Goal: Find specific page/section: Find specific page/section

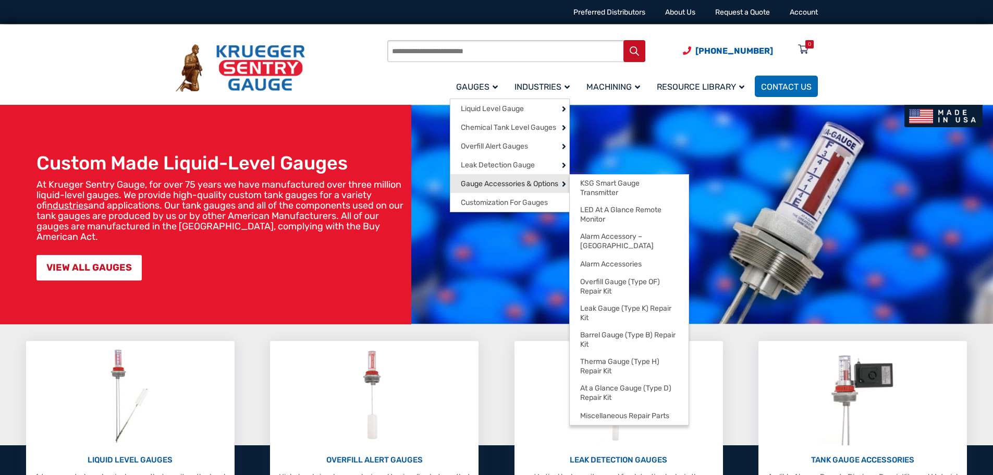
click at [510, 186] on span "Gauge Accessories & Options" at bounding box center [509, 183] width 97 height 9
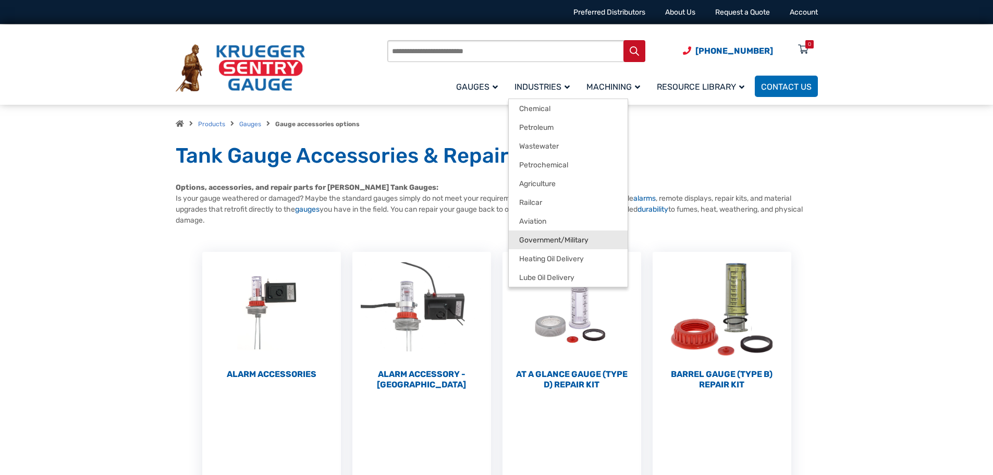
click at [569, 242] on span "Government/Military" at bounding box center [553, 240] width 69 height 9
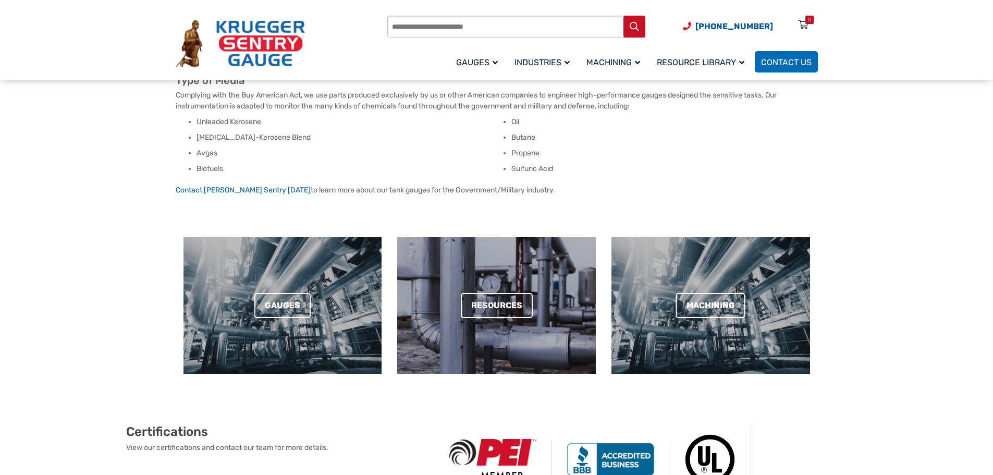
scroll to position [313, 0]
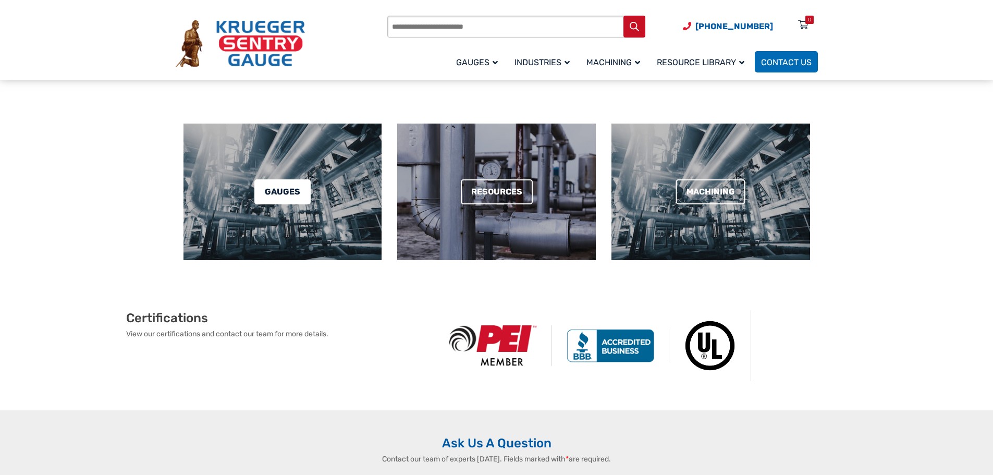
click at [294, 192] on link "Gauges" at bounding box center [282, 191] width 56 height 25
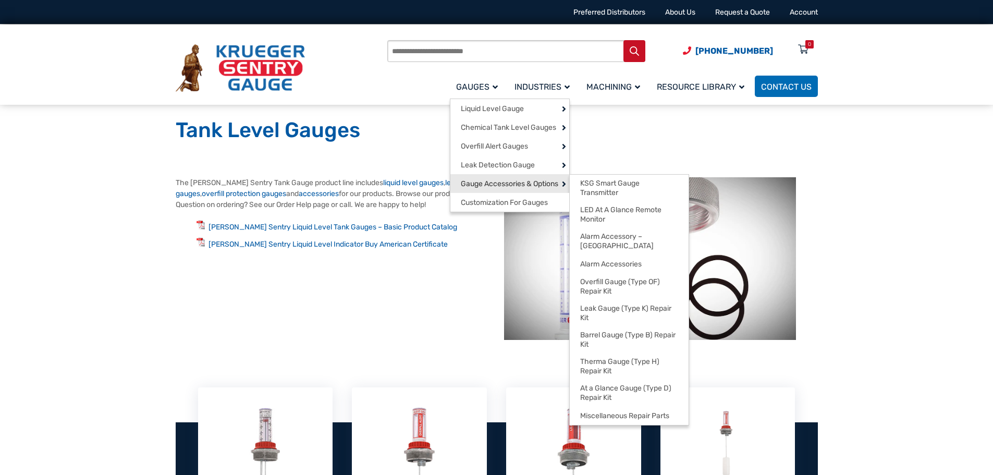
click at [502, 185] on span "Gauge Accessories & Options" at bounding box center [509, 183] width 97 height 9
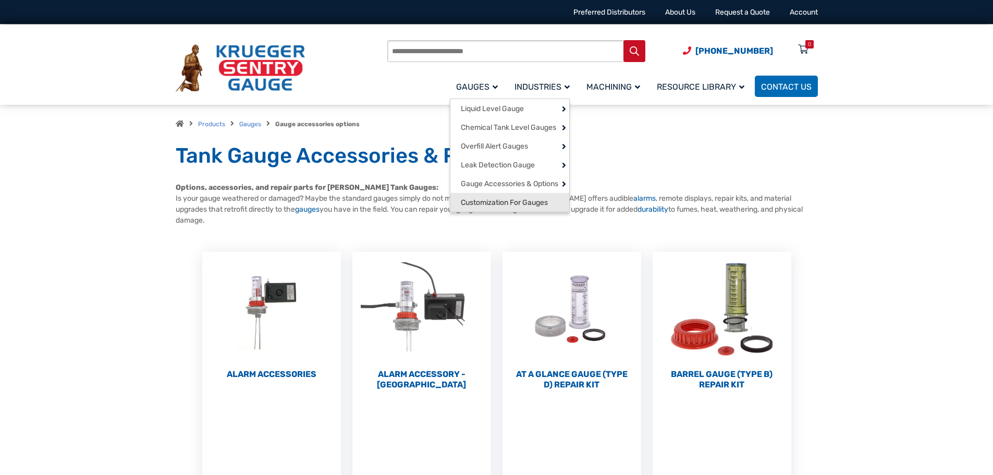
click at [524, 207] on span "Customization For Gauges" at bounding box center [504, 202] width 87 height 9
